Goal: Check status: Check status

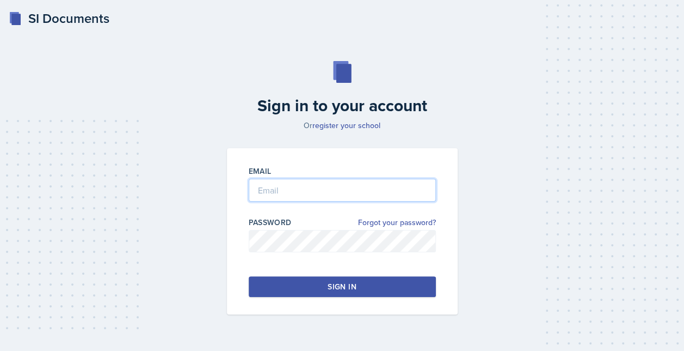
type input "[EMAIL_ADDRESS][DOMAIN_NAME]"
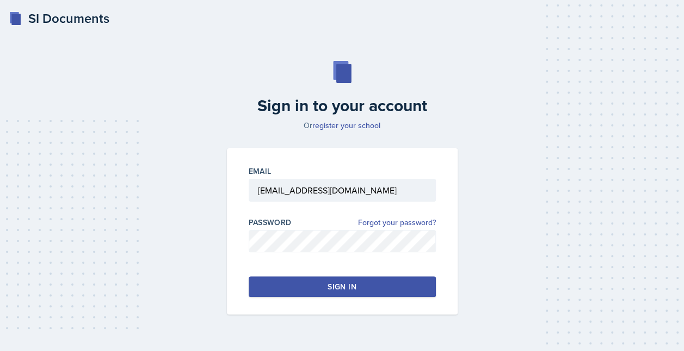
click at [293, 275] on div "Email [EMAIL_ADDRESS][DOMAIN_NAME] Password Forgot your password? Sign in" at bounding box center [342, 231] width 231 height 166
click at [296, 281] on button "Sign in" at bounding box center [342, 286] width 187 height 21
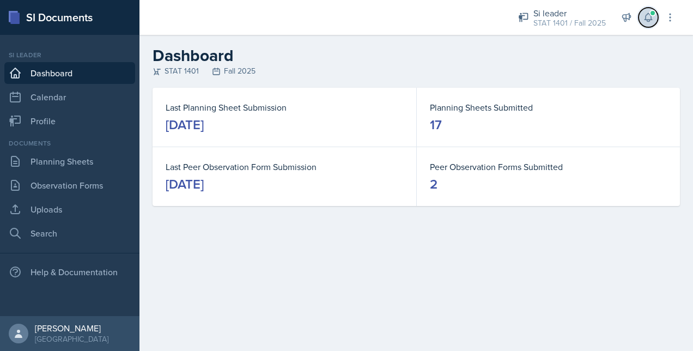
click at [646, 17] on icon at bounding box center [647, 17] width 11 height 11
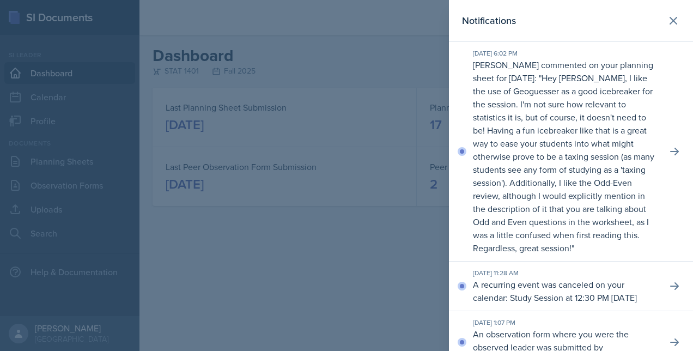
click at [526, 139] on p "Hey [PERSON_NAME], I like the use of Geoguesser as a good icebreaker for the se…" at bounding box center [563, 163] width 181 height 182
click at [397, 250] on div at bounding box center [346, 175] width 693 height 351
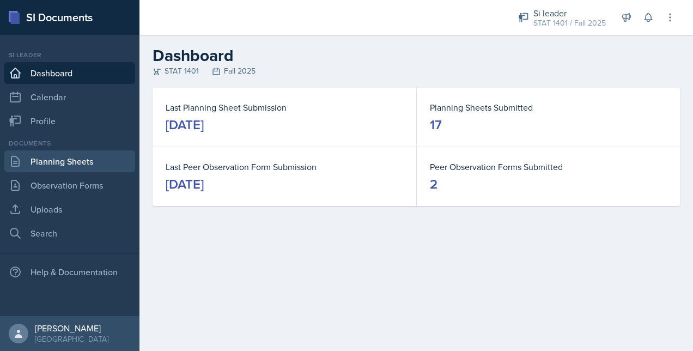
click at [81, 155] on link "Planning Sheets" at bounding box center [69, 161] width 131 height 22
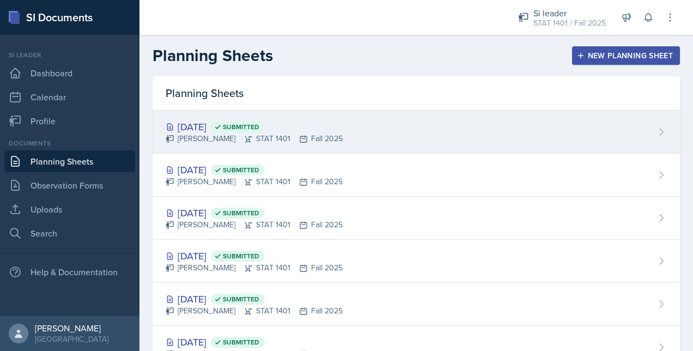
click at [306, 150] on div "[DATE] Submitted [PERSON_NAME] STAT 1401 Fall 2025" at bounding box center [415, 132] width 527 height 43
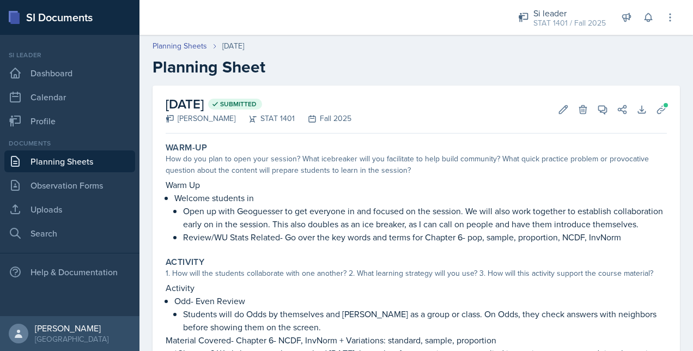
click at [295, 193] on p "Welcome students in" at bounding box center [420, 197] width 492 height 13
